Goal: Check status: Check status

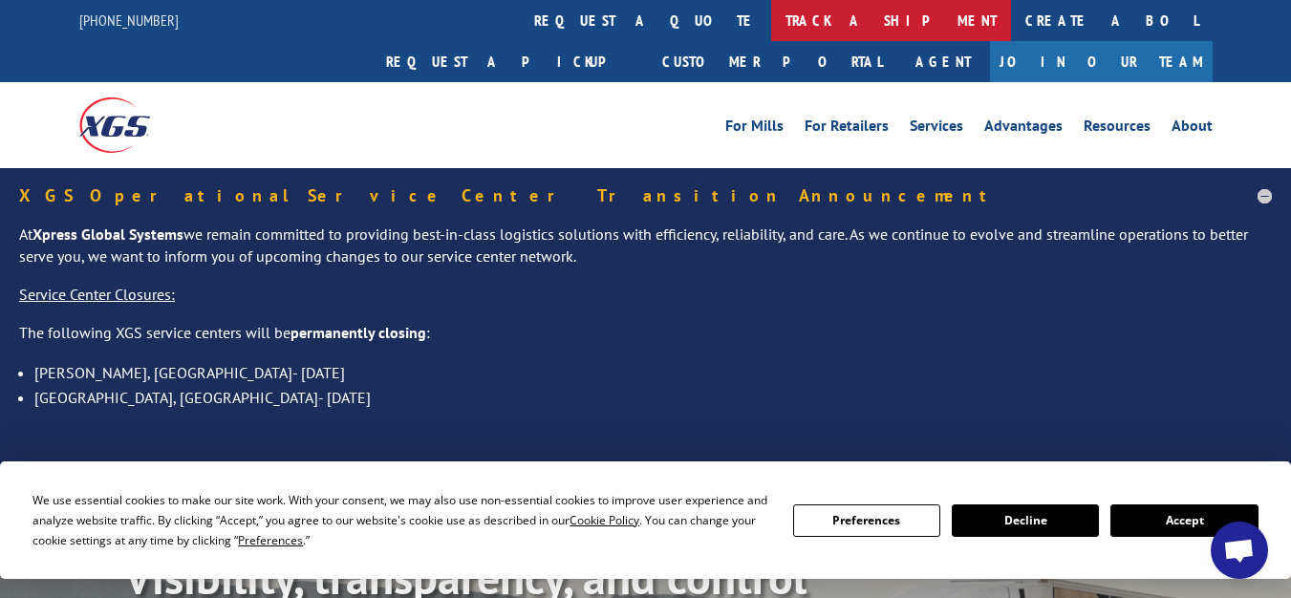
click at [771, 20] on link "track a shipment" at bounding box center [891, 20] width 240 height 41
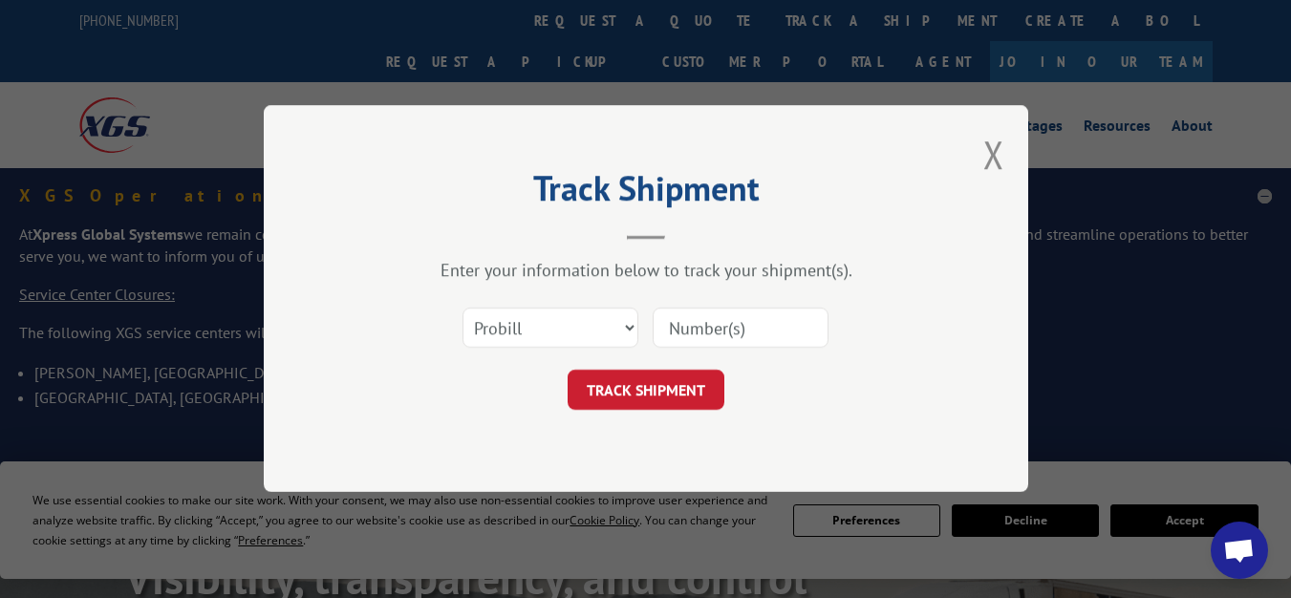
click at [677, 331] on input at bounding box center [740, 329] width 176 height 40
paste input "17554790"
type input "17554790"
click at [641, 394] on button "TRACK SHIPMENT" at bounding box center [645, 391] width 157 height 40
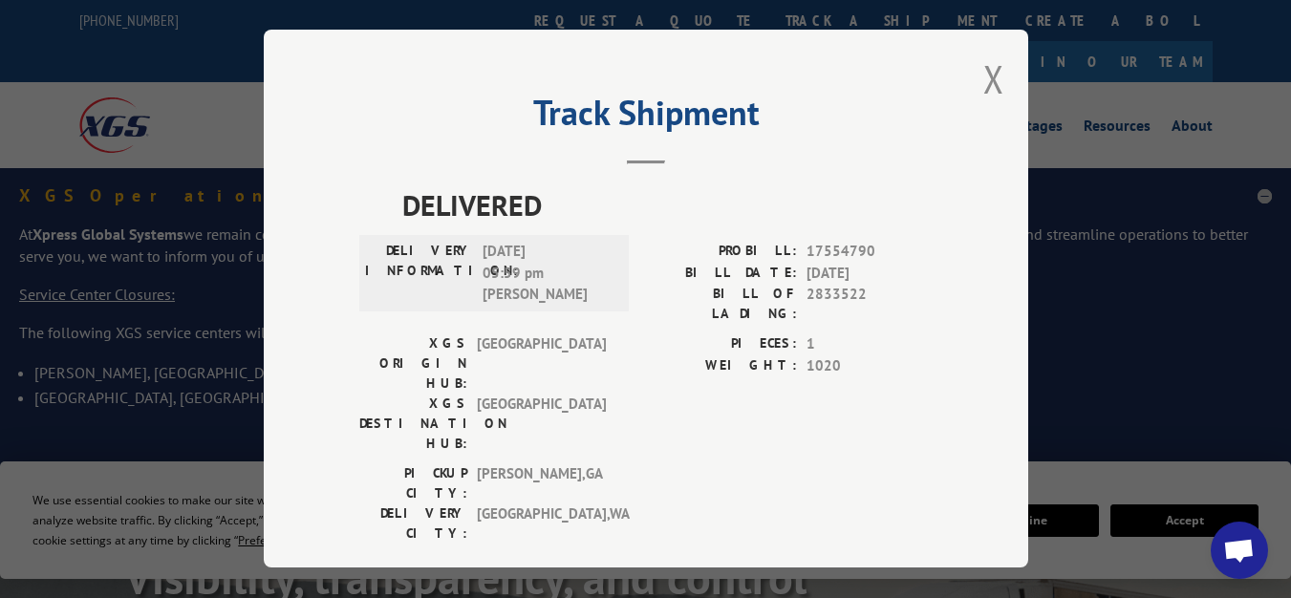
click at [560, 333] on span "[GEOGRAPHIC_DATA]" at bounding box center [541, 363] width 129 height 60
click at [533, 394] on span "[GEOGRAPHIC_DATA]" at bounding box center [541, 424] width 129 height 60
click at [568, 463] on span "[GEOGRAPHIC_DATA] , [GEOGRAPHIC_DATA]" at bounding box center [541, 483] width 129 height 40
click at [556, 503] on span "[GEOGRAPHIC_DATA] , [GEOGRAPHIC_DATA]" at bounding box center [541, 523] width 129 height 40
